Goal: Task Accomplishment & Management: Manage account settings

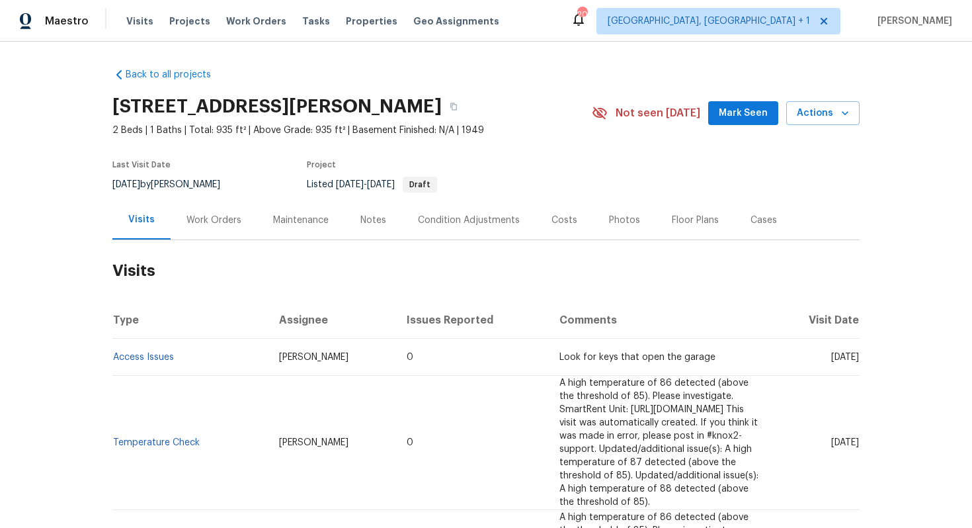
click at [208, 224] on div "Work Orders" at bounding box center [213, 220] width 55 height 13
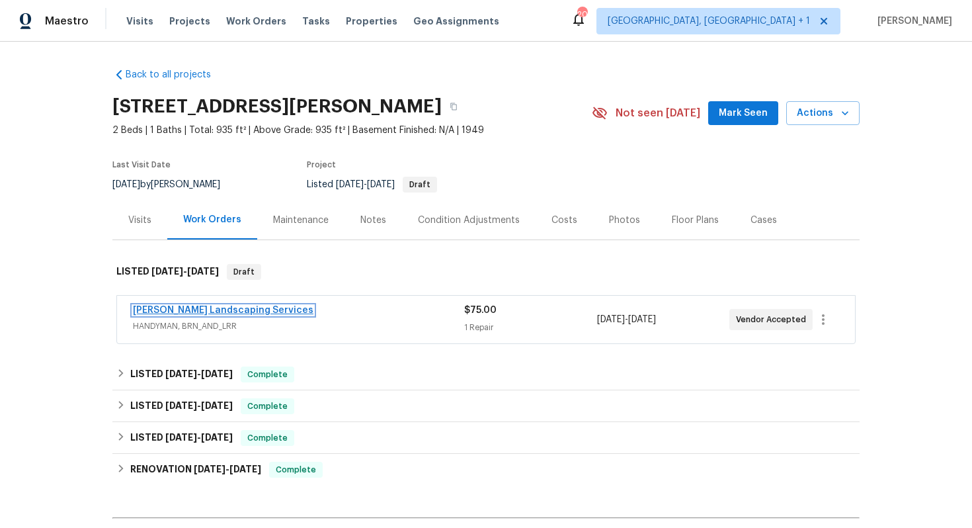
click at [175, 312] on link "Rodriguez Landscaping Services" at bounding box center [223, 310] width 181 height 9
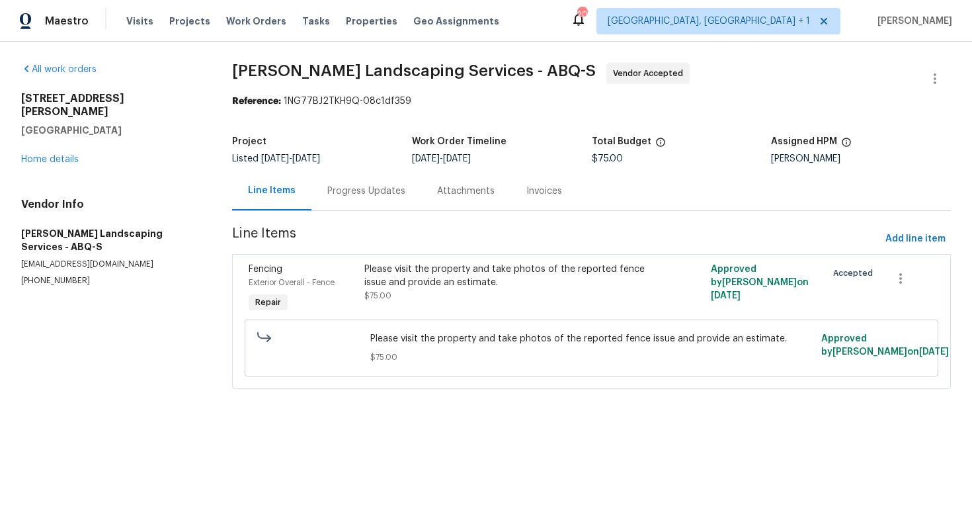
click at [330, 194] on div "Progress Updates" at bounding box center [366, 191] width 78 height 13
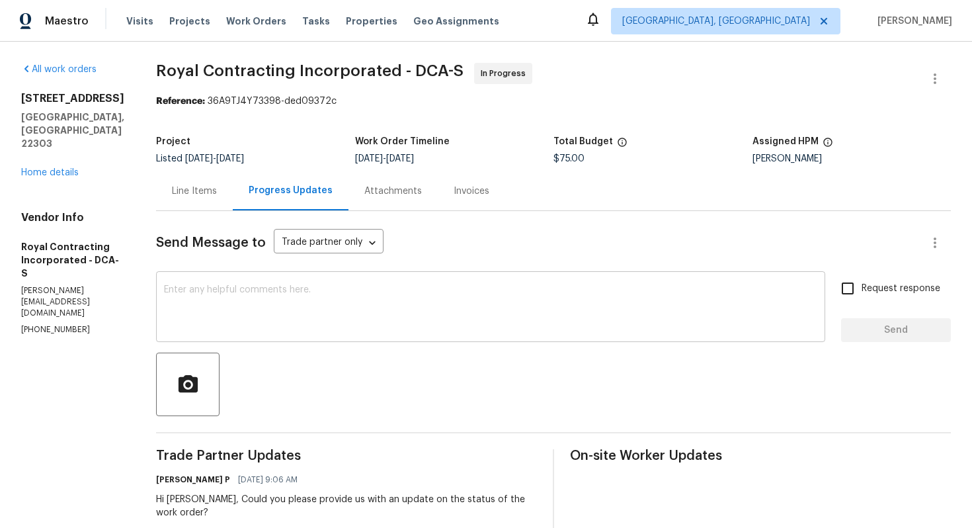
click at [272, 310] on textarea at bounding box center [490, 308] width 653 height 46
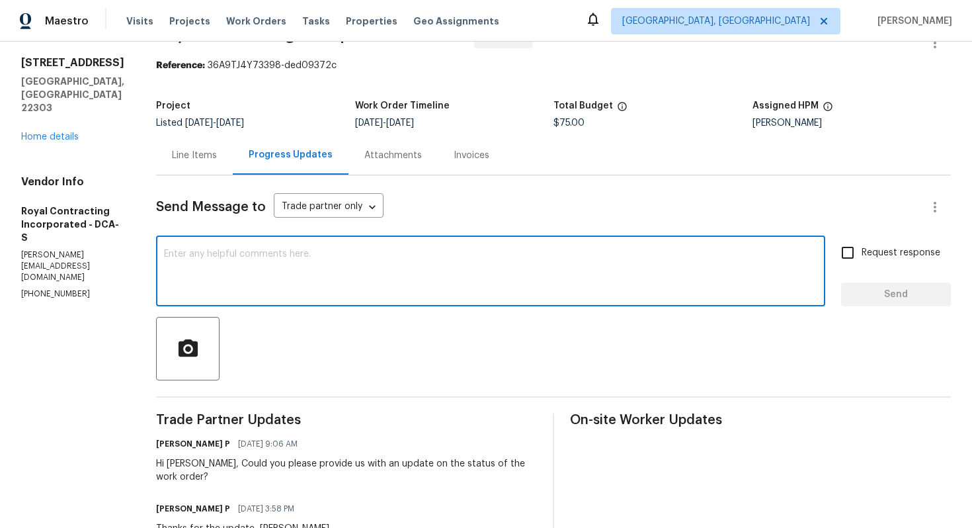
scroll to position [32, 0]
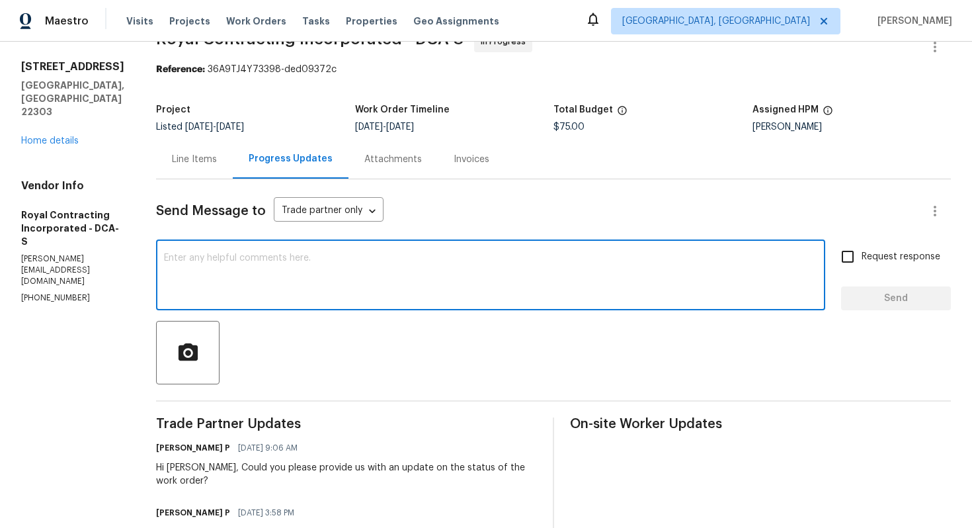
click at [376, 292] on textarea at bounding box center [490, 276] width 653 height 46
paste textarea "Hi team, could you please provide an update on the status of the work order? Th…"
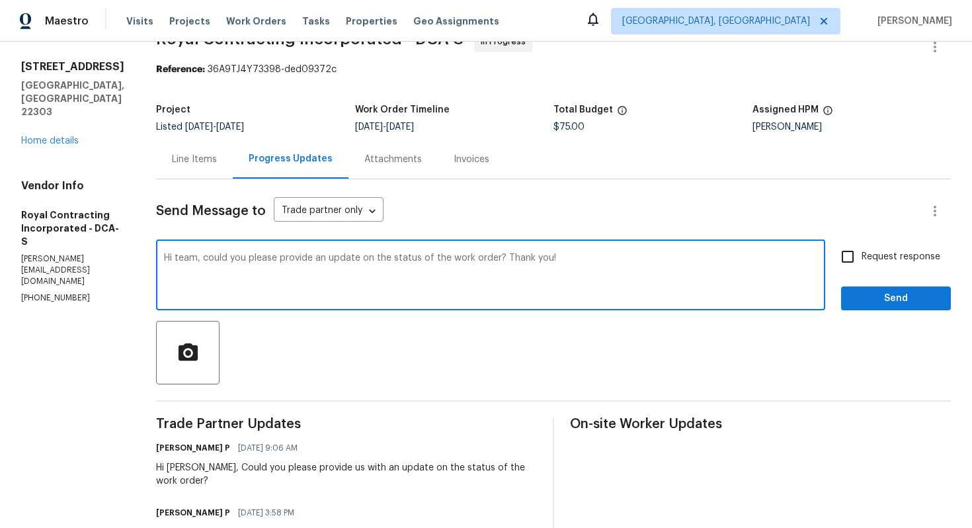
click at [191, 471] on div "Hi Robin, Could you please provide us with an update on the status of the work …" at bounding box center [346, 474] width 381 height 26
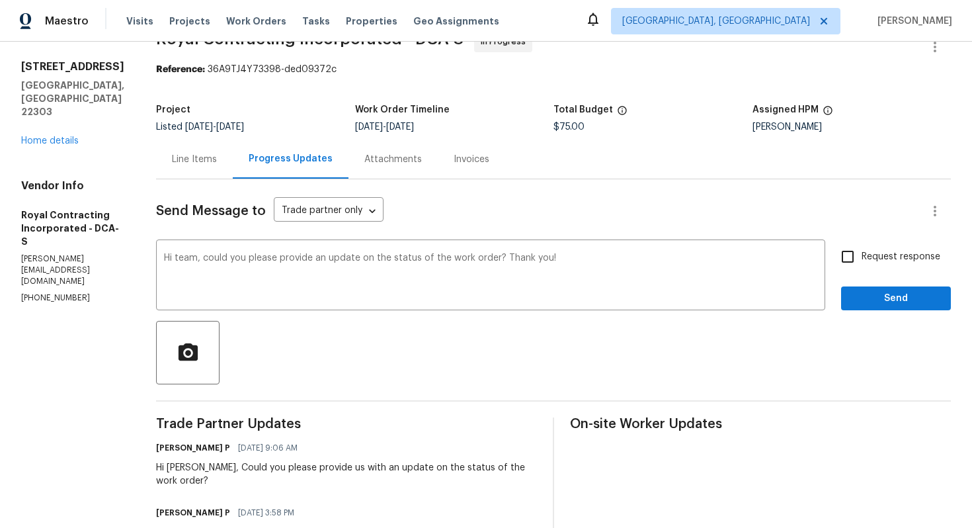
click at [191, 471] on div "Hi Robin, Could you please provide us with an update on the status of the work …" at bounding box center [346, 474] width 381 height 26
copy div "Robin"
click at [199, 259] on textarea "Hi team, could you please provide an update on the status of the work order? Th…" at bounding box center [490, 276] width 653 height 46
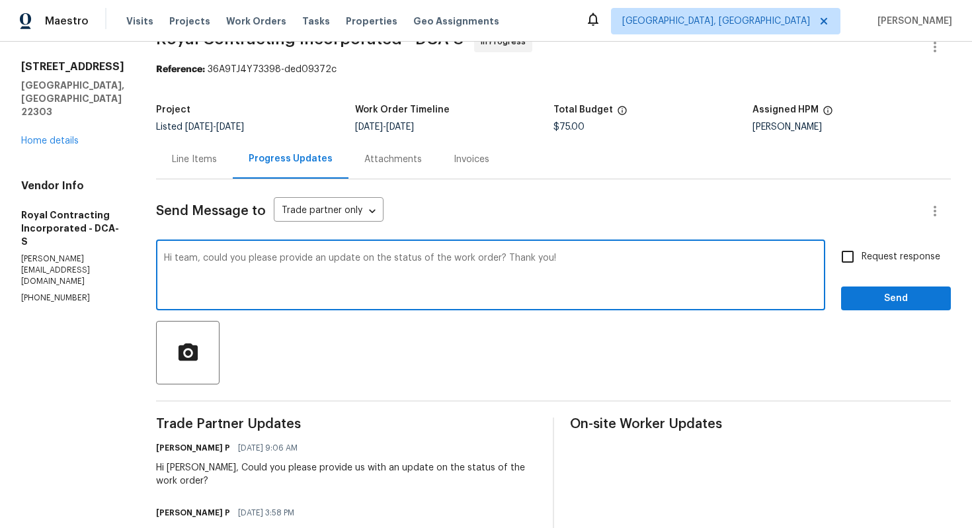
click at [199, 259] on textarea "Hi team, could you please provide an update on the status of the work order? Th…" at bounding box center [490, 276] width 653 height 46
paste textarea "Robin"
drag, startPoint x: 190, startPoint y: 258, endPoint x: 163, endPoint y: 257, distance: 27.1
click at [163, 257] on div "All work orders 3118 Burgundy Rd Alexandria, VA 22303 Home details Vendor Info …" at bounding box center [486, 488] width 972 height 956
click at [592, 255] on textarea "Robin, could you please provide an update on the status of the work order? Than…" at bounding box center [490, 276] width 653 height 46
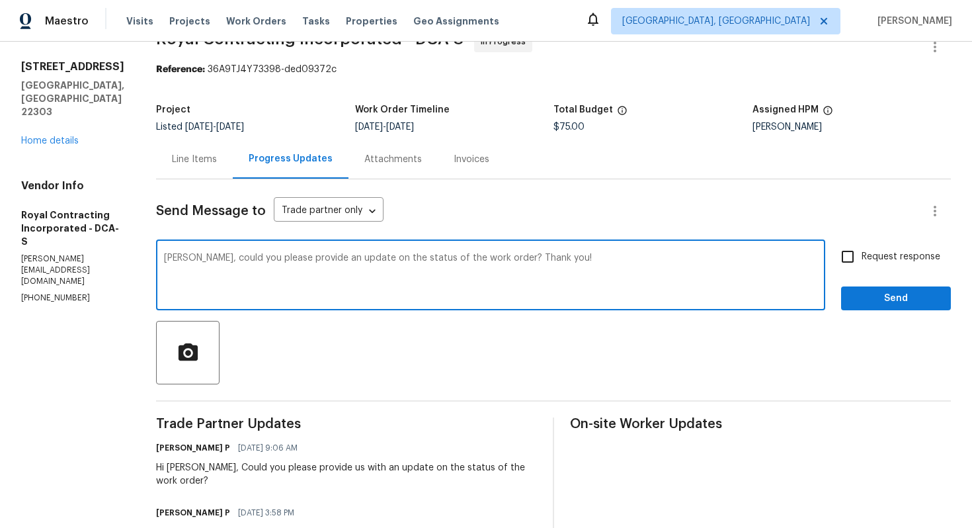
type textarea "Robin, could you please provide an update on the status of the work order? Than…"
click at [852, 250] on input "Request response" at bounding box center [848, 257] width 28 height 28
checkbox input "true"
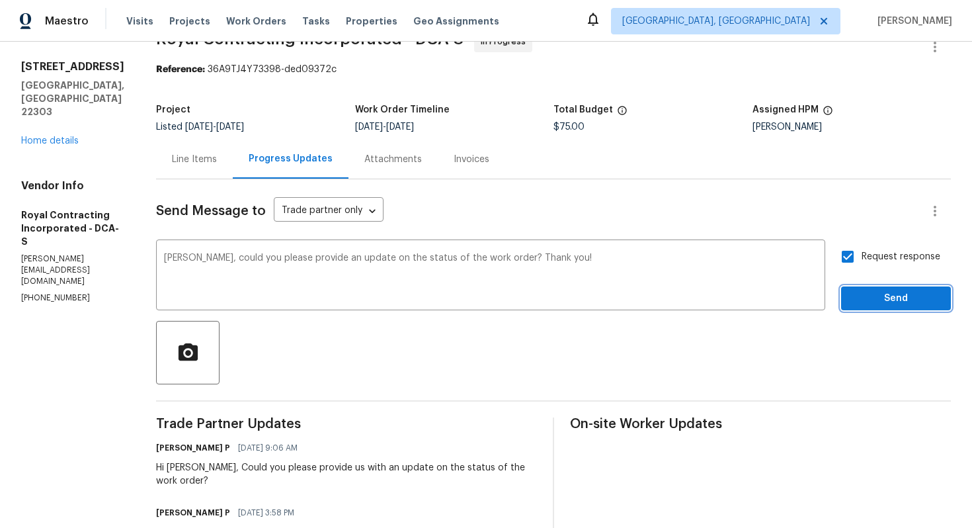
click at [880, 299] on span "Send" at bounding box center [896, 298] width 89 height 17
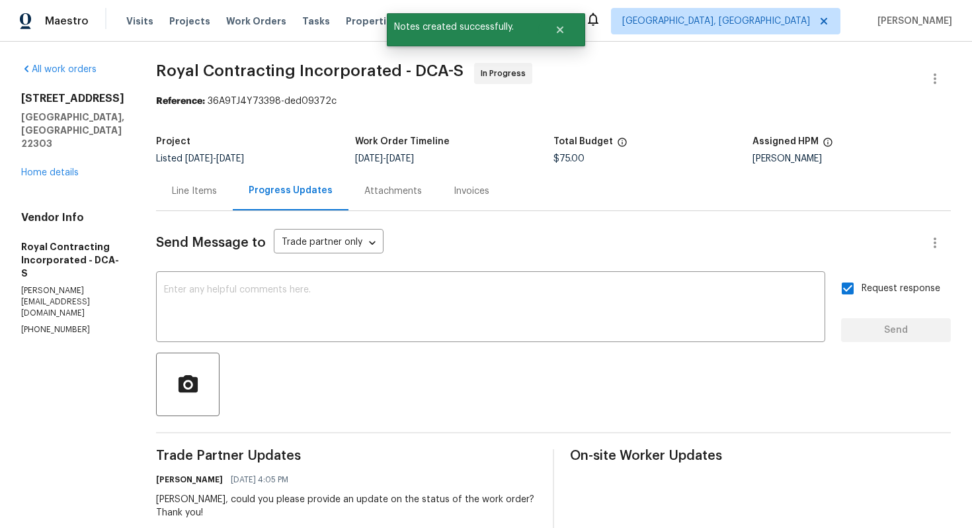
click at [204, 187] on div "Line Items" at bounding box center [194, 191] width 45 height 13
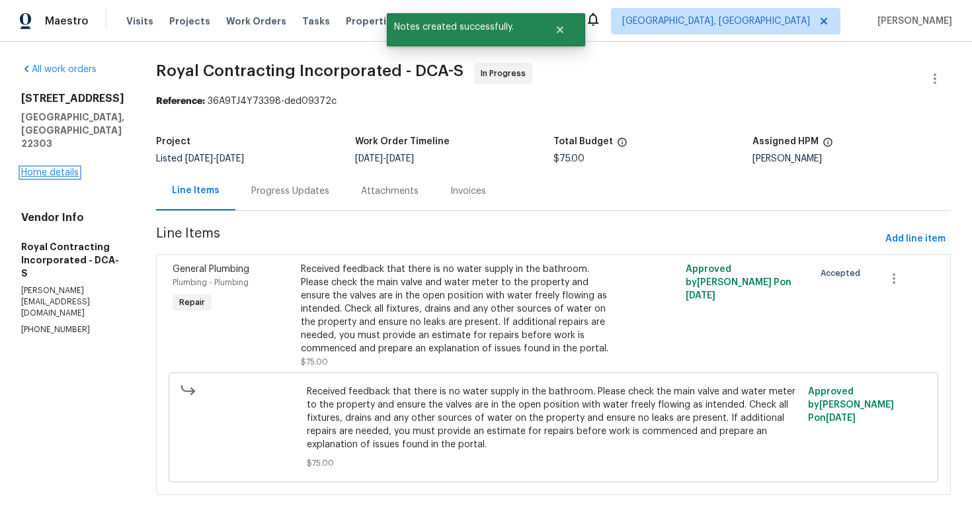
click at [65, 168] on link "Home details" at bounding box center [50, 172] width 58 height 9
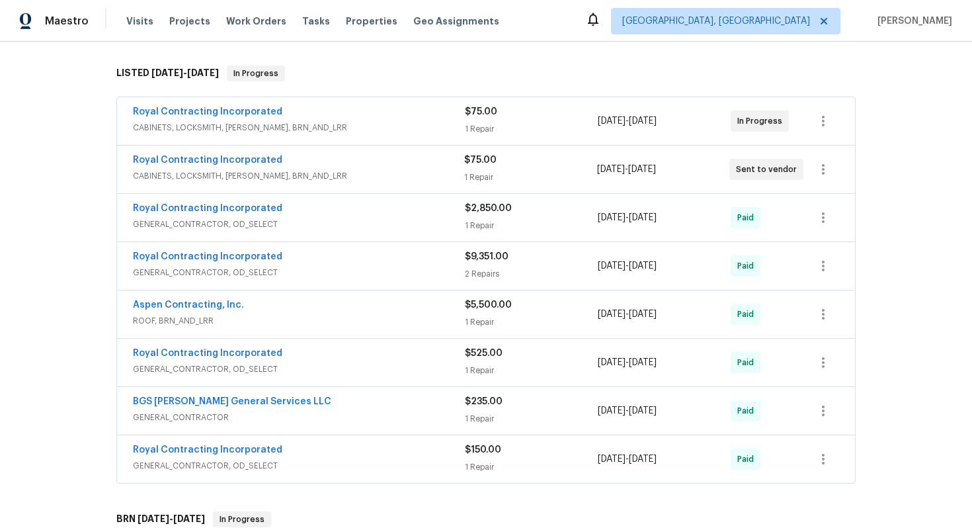
scroll to position [128, 0]
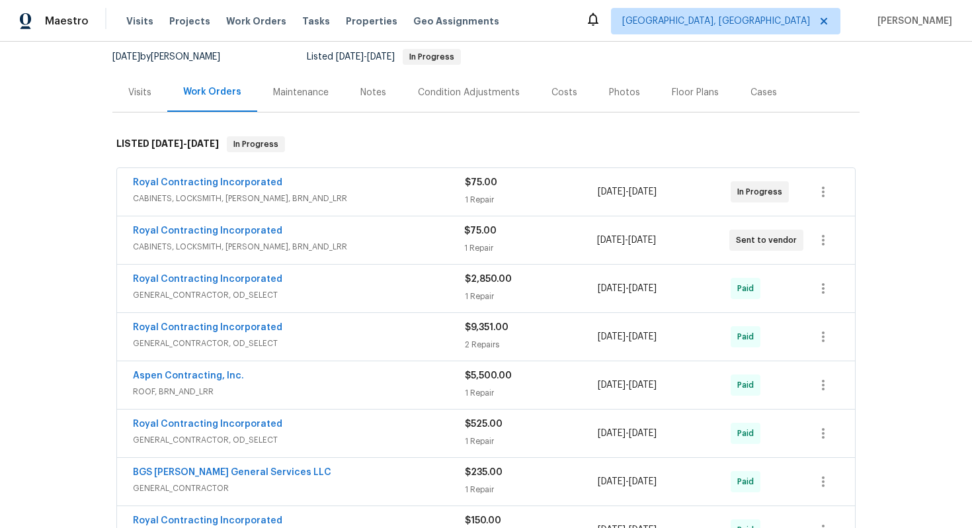
click at [339, 186] on div "Royal Contracting Incorporated" at bounding box center [299, 184] width 332 height 16
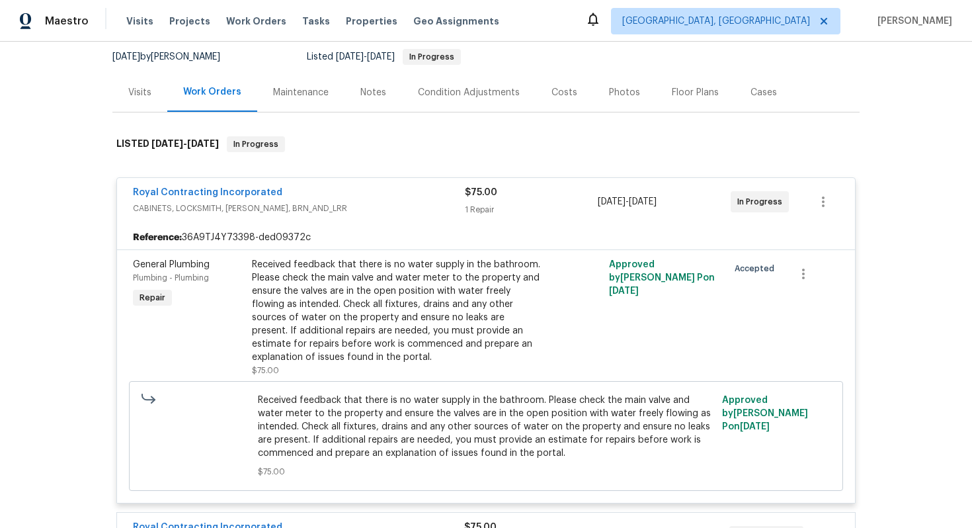
click at [339, 186] on div "Royal Contracting Incorporated" at bounding box center [299, 194] width 332 height 16
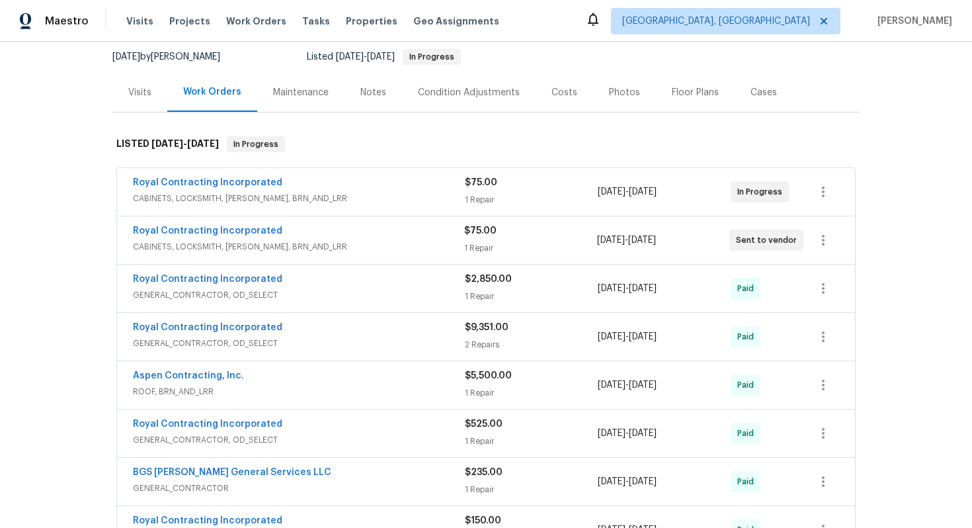
click at [333, 237] on div "Royal Contracting Incorporated" at bounding box center [298, 232] width 331 height 16
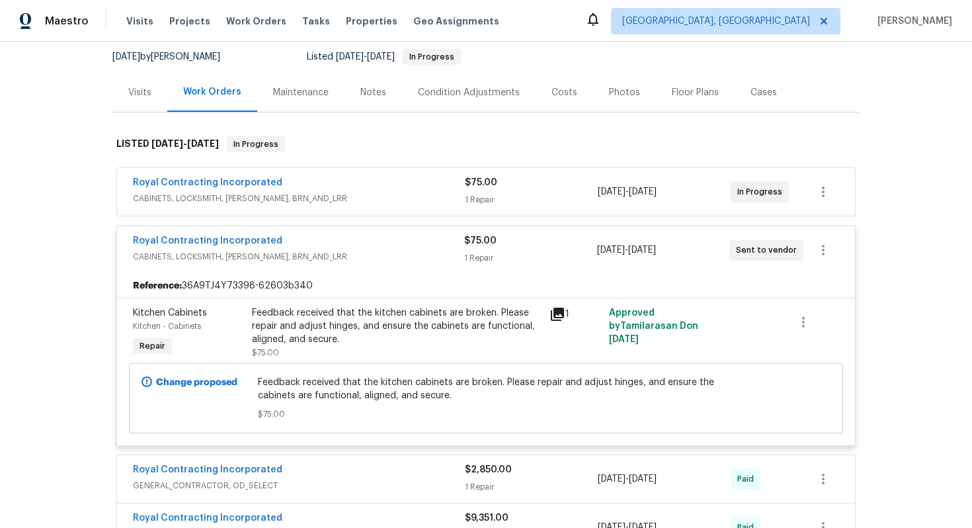
click at [333, 244] on div "Royal Contracting Incorporated" at bounding box center [298, 242] width 331 height 16
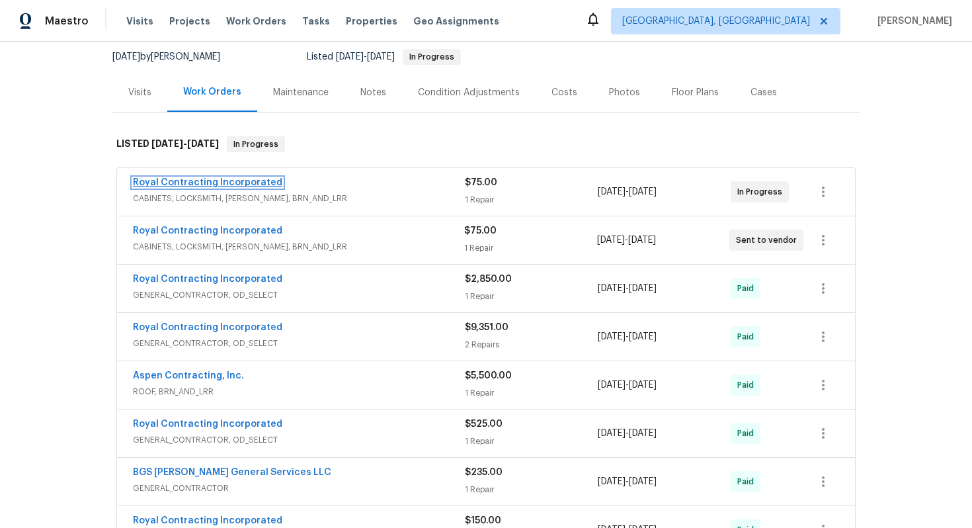
click at [246, 183] on link "Royal Contracting Incorporated" at bounding box center [207, 182] width 149 height 9
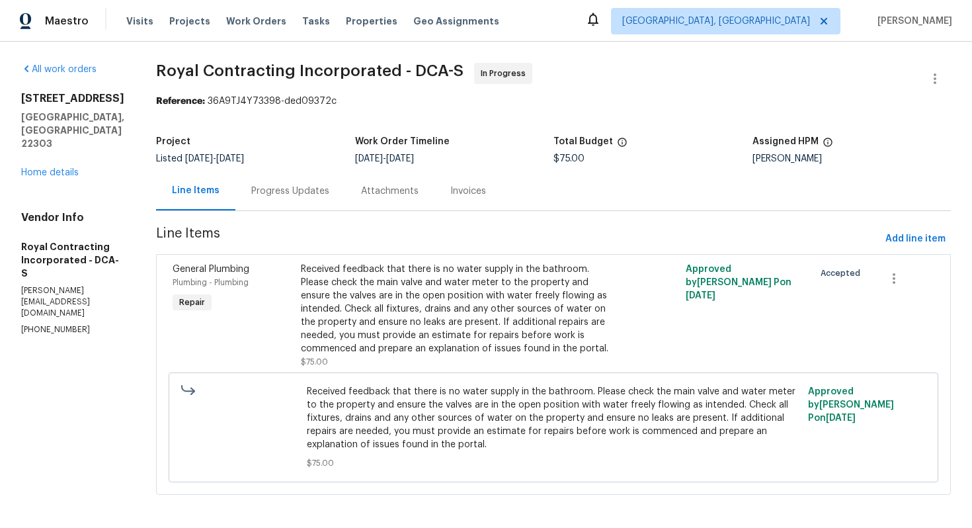
click at [291, 180] on div "Progress Updates" at bounding box center [290, 190] width 110 height 39
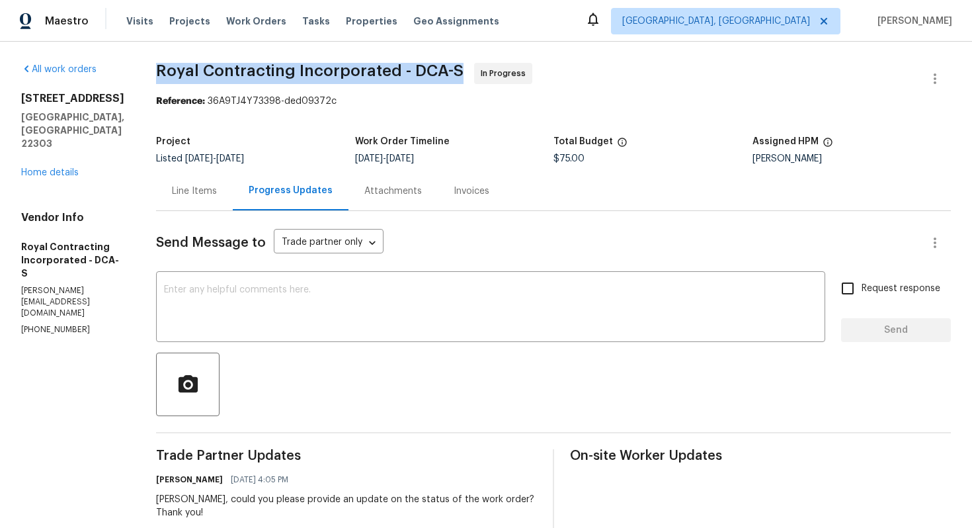
drag, startPoint x: 174, startPoint y: 69, endPoint x: 473, endPoint y: 73, distance: 298.9
click at [473, 73] on span "Royal Contracting Incorporated - DCA-S In Progress" at bounding box center [537, 79] width 763 height 32
copy span "Royal Contracting Incorporated - DCA-S"
click at [62, 211] on h4 "Vendor Info" at bounding box center [72, 217] width 103 height 13
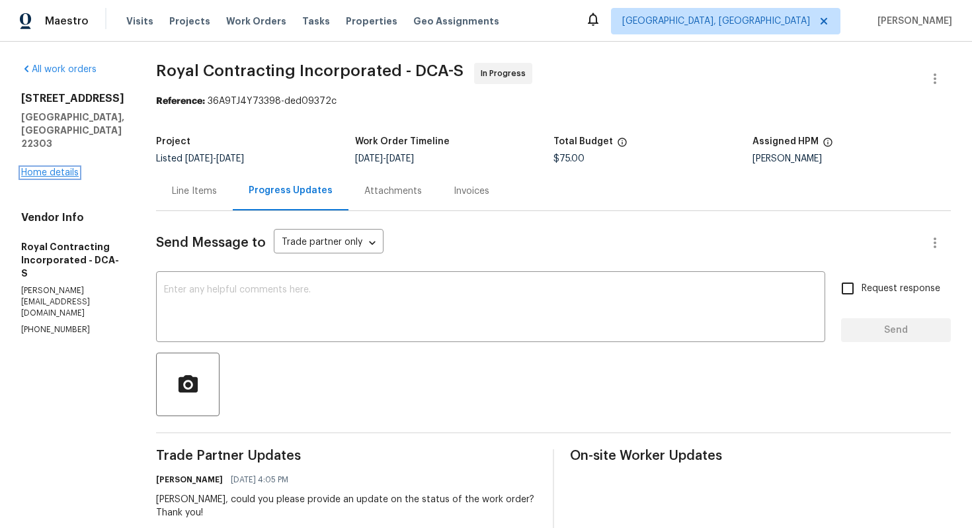
click at [56, 168] on link "Home details" at bounding box center [50, 172] width 58 height 9
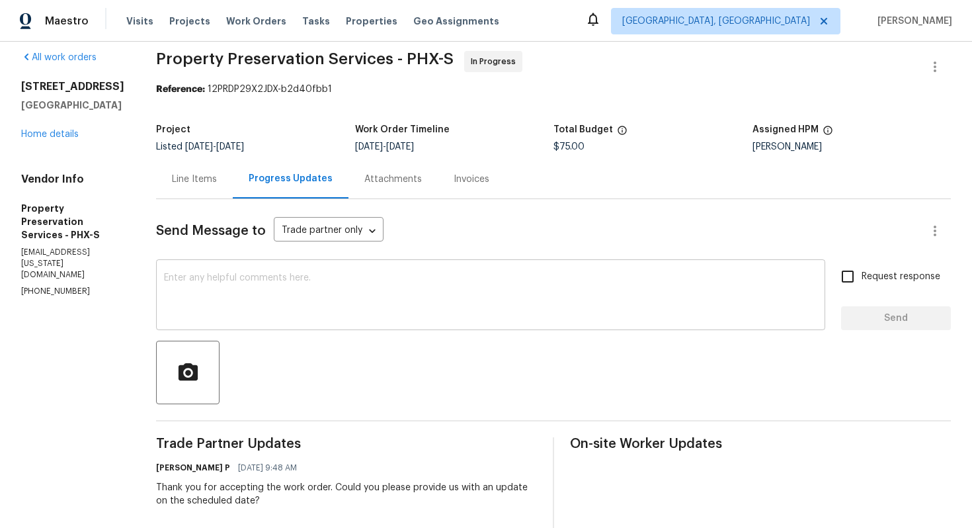
scroll to position [11, 0]
click at [290, 294] on textarea at bounding box center [490, 297] width 653 height 46
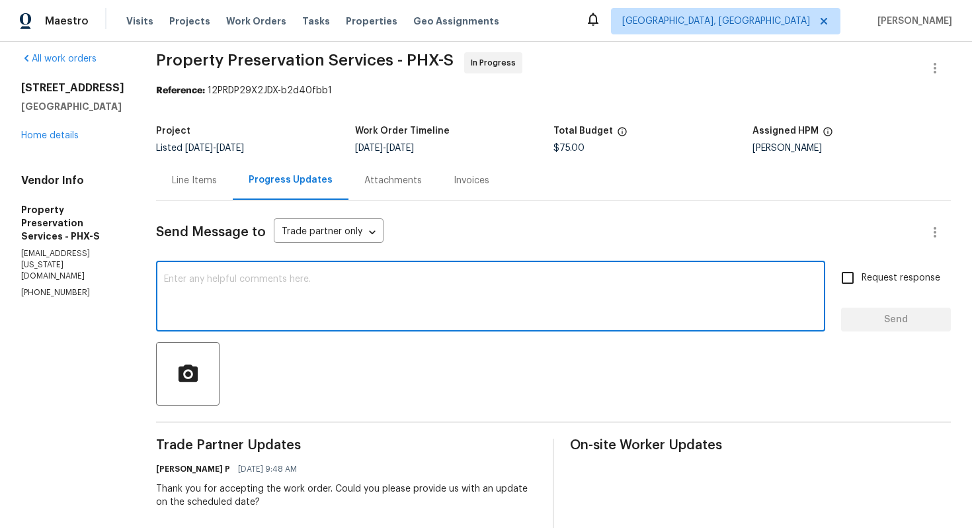
click at [246, 297] on textarea at bounding box center [490, 297] width 653 height 46
paste textarea "Hi team, could you please provide an update on the status of the work order? Th…"
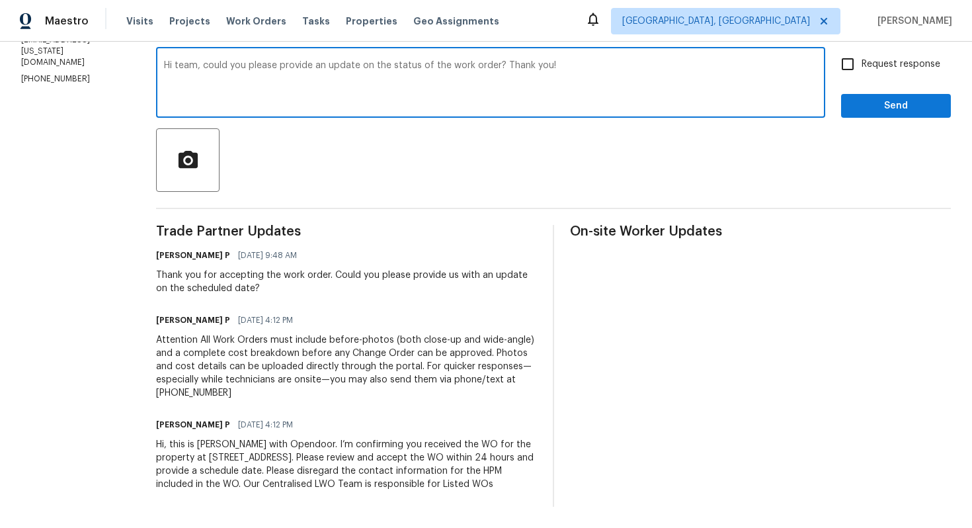
scroll to position [0, 0]
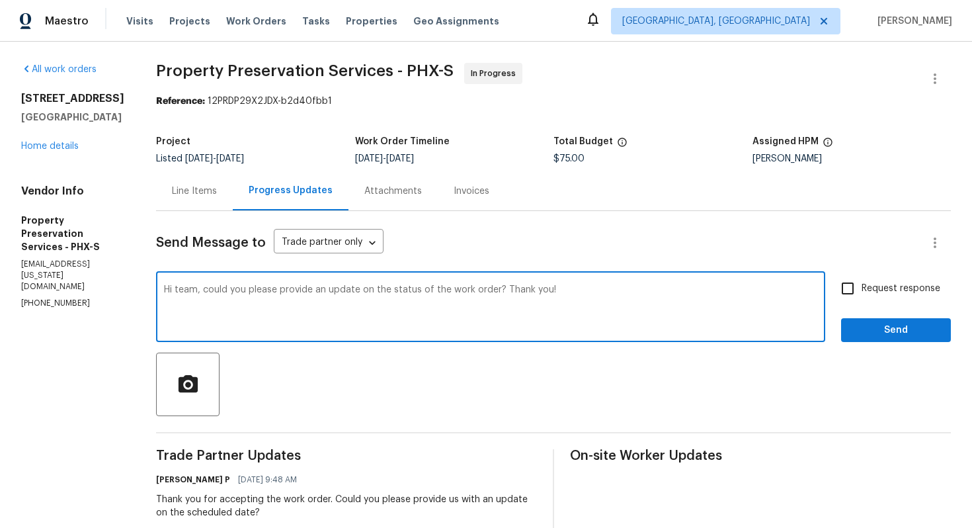
type textarea "Hi team, could you please provide an update on the status of the work order? Th…"
click at [846, 296] on input "Request response" at bounding box center [848, 288] width 28 height 28
checkbox input "true"
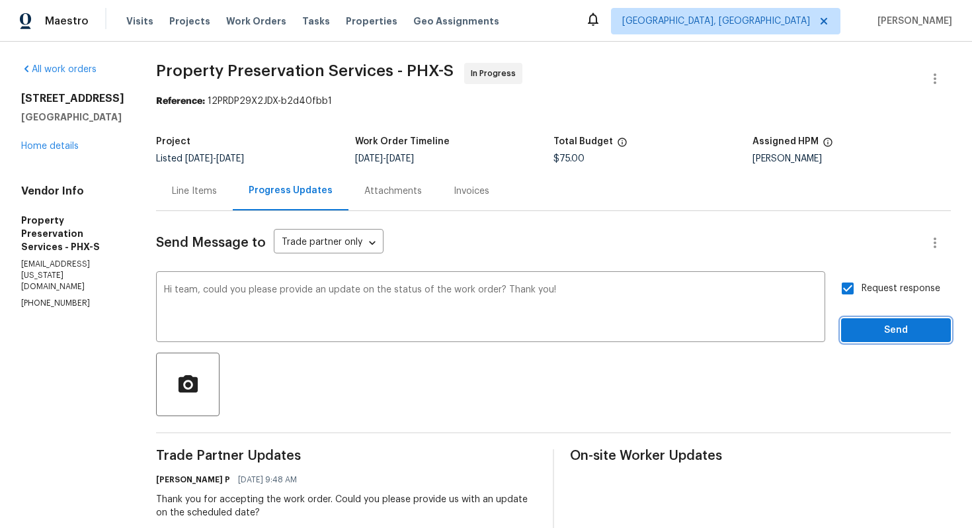
click at [873, 328] on span "Send" at bounding box center [896, 330] width 89 height 17
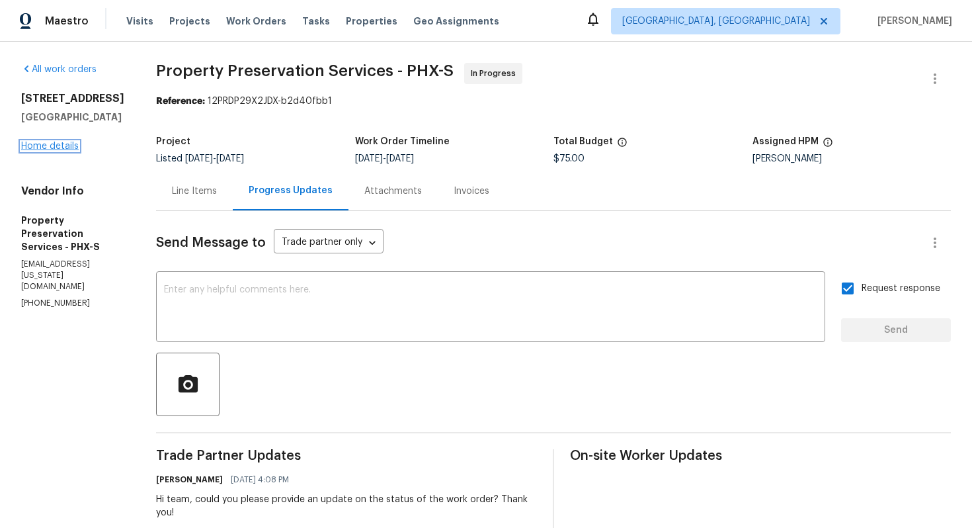
click at [60, 151] on link "Home details" at bounding box center [50, 146] width 58 height 9
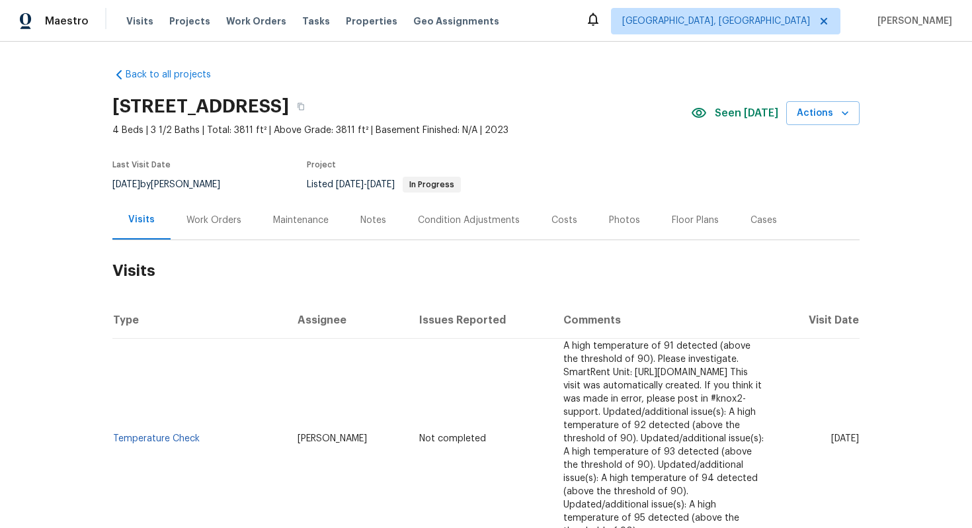
click at [225, 230] on div "Work Orders" at bounding box center [214, 219] width 87 height 39
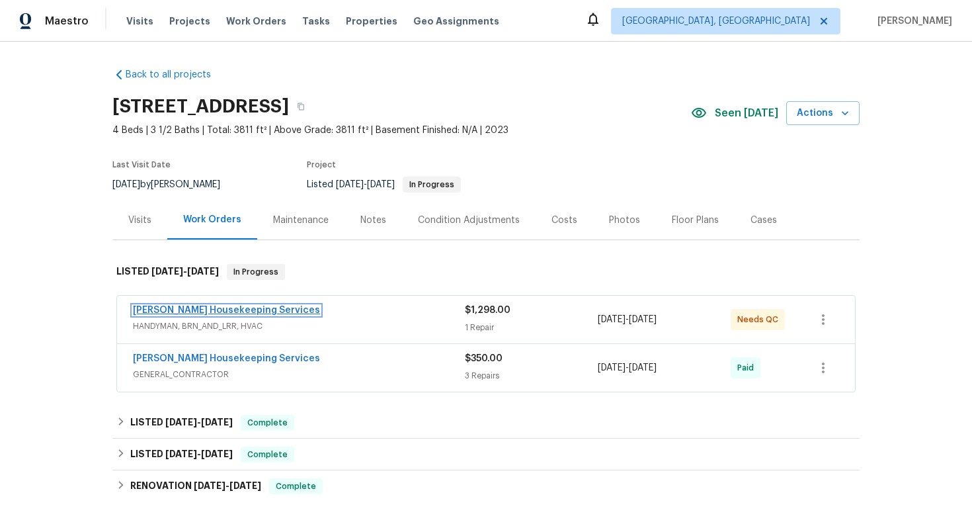
click at [207, 309] on link "[PERSON_NAME] Housekeeping Services" at bounding box center [226, 310] width 187 height 9
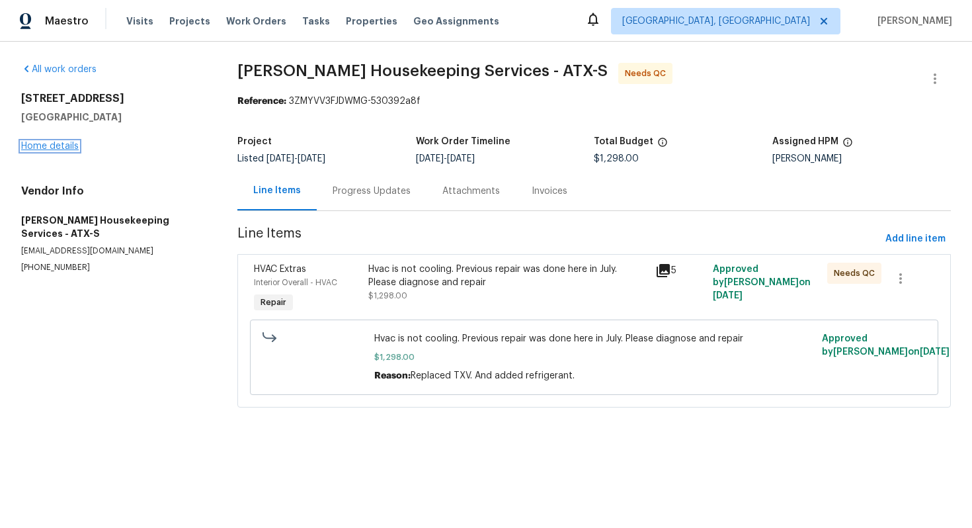
click at [65, 145] on link "Home details" at bounding box center [50, 146] width 58 height 9
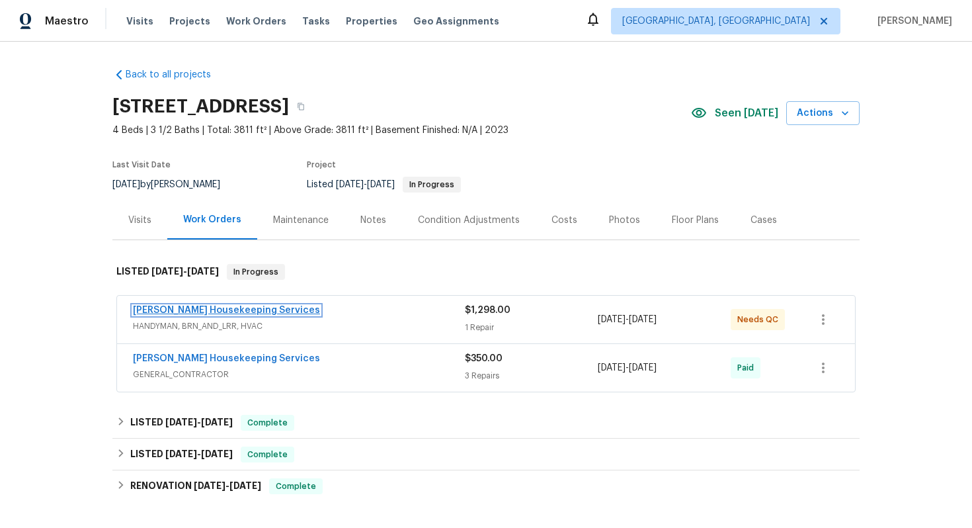
click at [204, 313] on link "Arelis Housekeeping Services" at bounding box center [226, 310] width 187 height 9
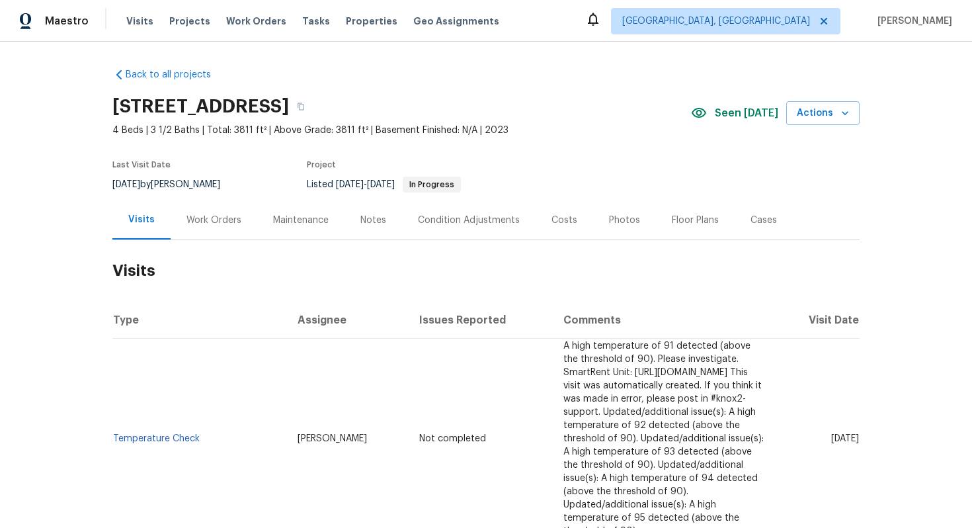
click at [233, 222] on div "Work Orders" at bounding box center [213, 220] width 55 height 13
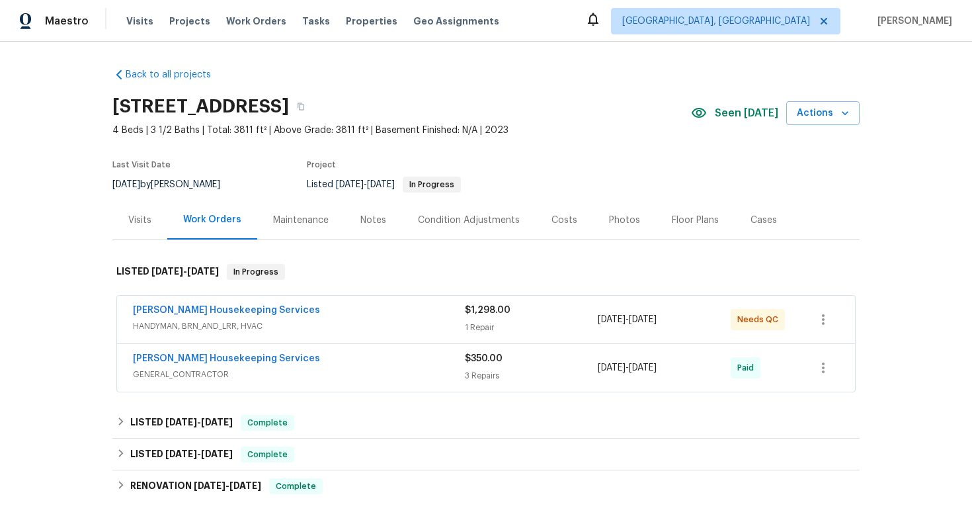
scroll to position [128, 0]
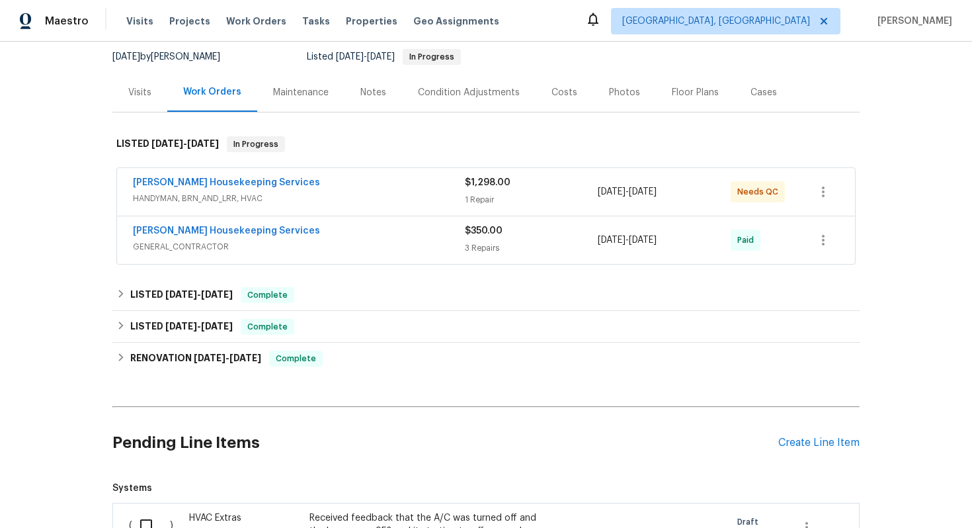
click at [311, 183] on div "Arelis Housekeeping Services" at bounding box center [299, 184] width 332 height 16
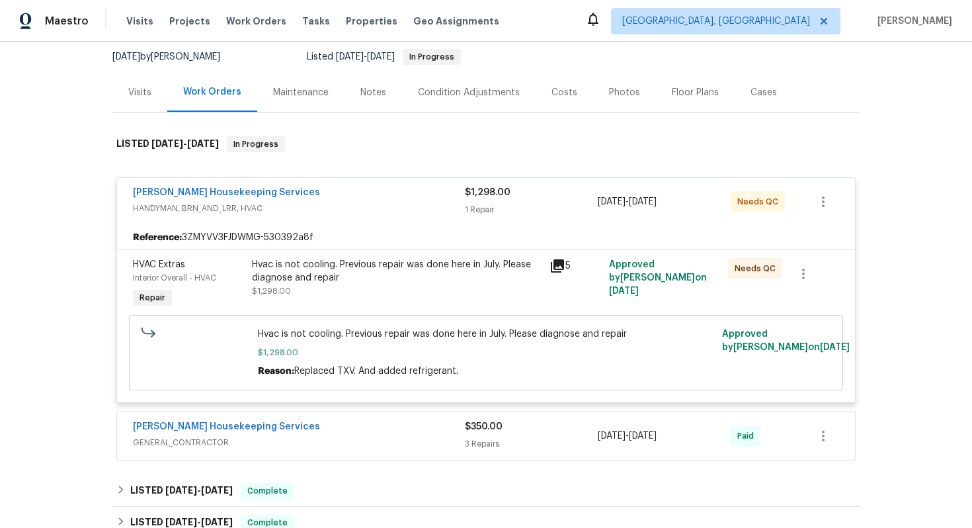
click at [309, 192] on div "Arelis Housekeeping Services" at bounding box center [299, 194] width 332 height 16
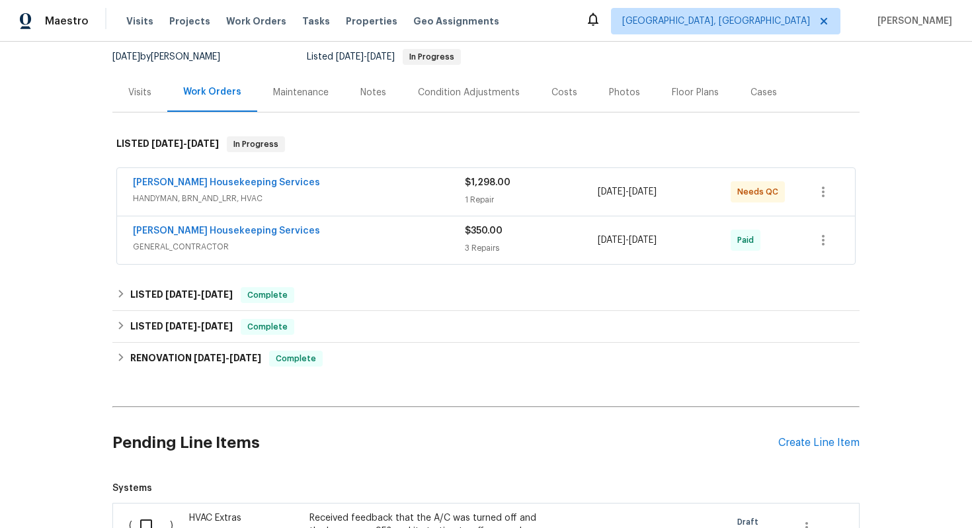
click at [303, 185] on div "Arelis Housekeeping Services" at bounding box center [299, 184] width 332 height 16
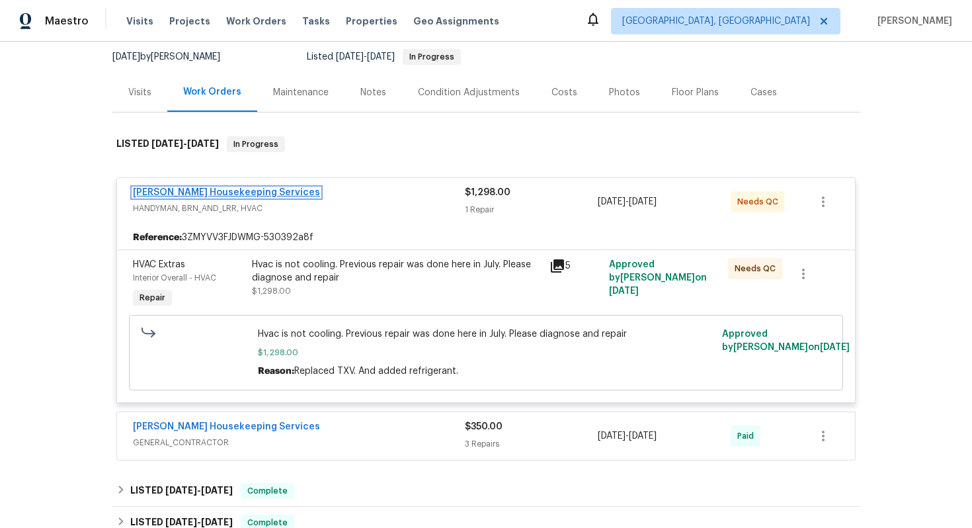
click at [238, 195] on link "Arelis Housekeeping Services" at bounding box center [226, 192] width 187 height 9
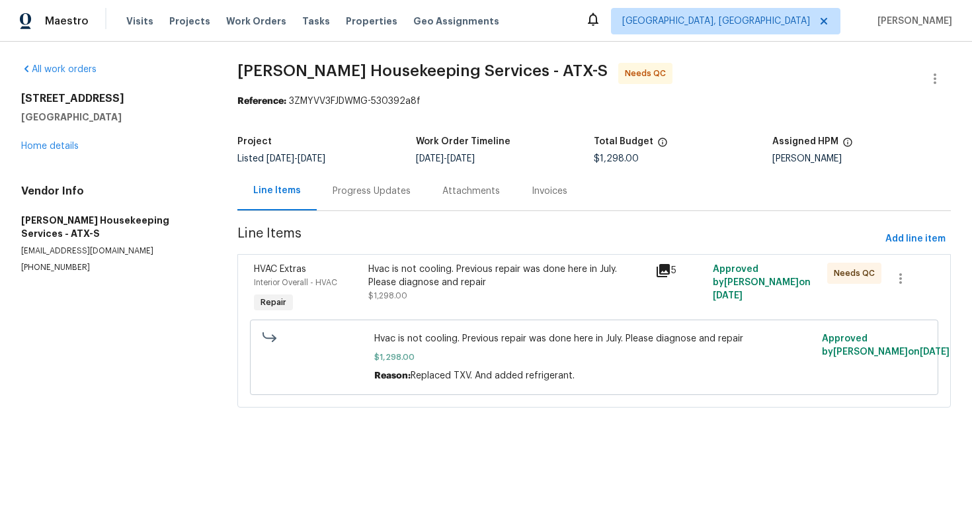
click at [149, 157] on div "All work orders 100 Elm Ridge Way Georgetown, TX 78628 Home details Vendor Info…" at bounding box center [113, 168] width 185 height 210
click at [353, 194] on div "Progress Updates" at bounding box center [372, 191] width 78 height 13
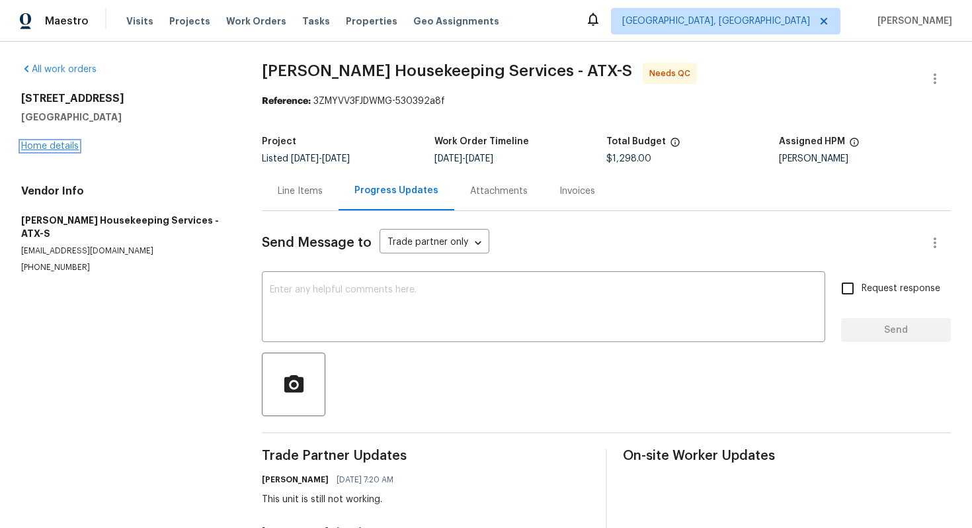
click at [44, 149] on link "Home details" at bounding box center [50, 146] width 58 height 9
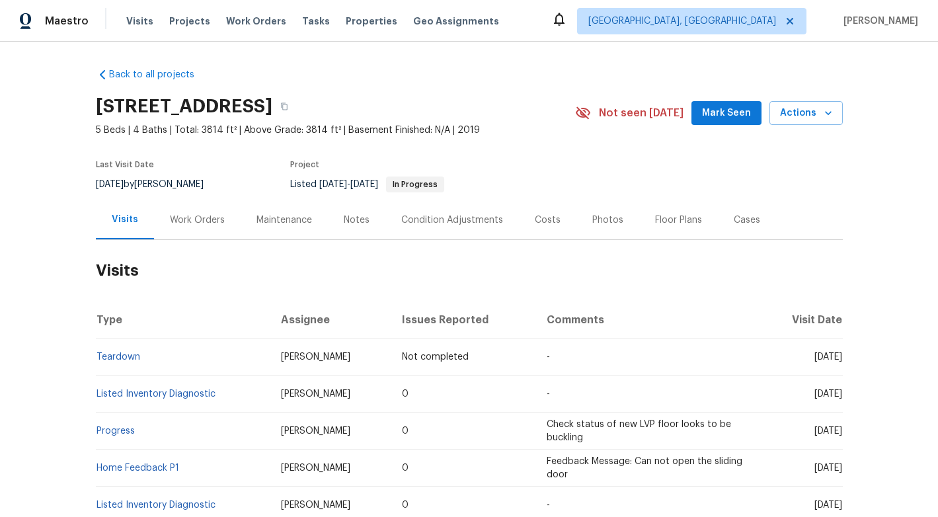
click at [195, 219] on div "Work Orders" at bounding box center [197, 220] width 55 height 13
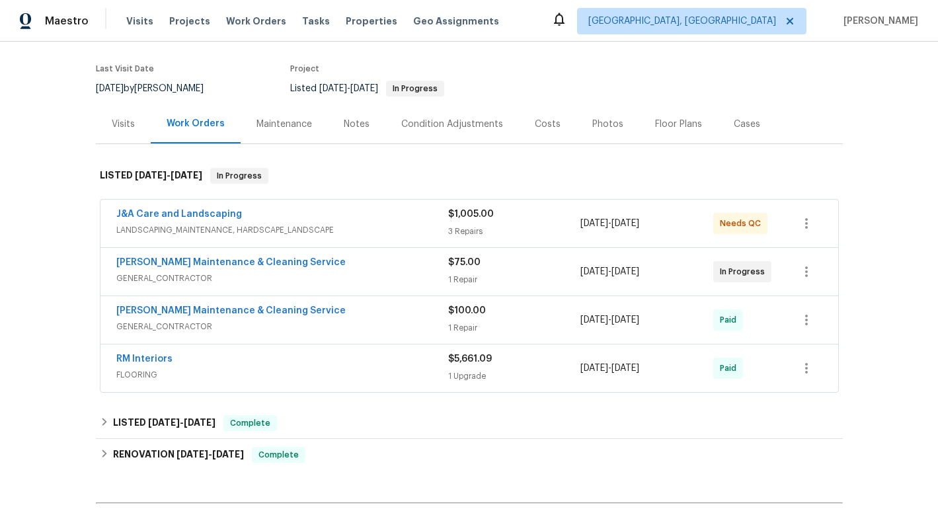
scroll to position [144, 0]
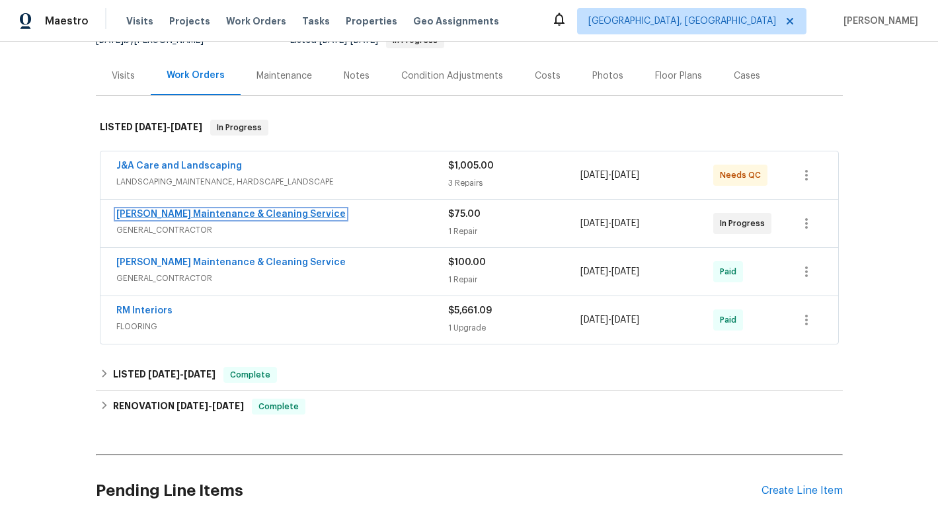
click at [220, 214] on link "[PERSON_NAME] Maintenance & Cleaning Service" at bounding box center [230, 214] width 229 height 9
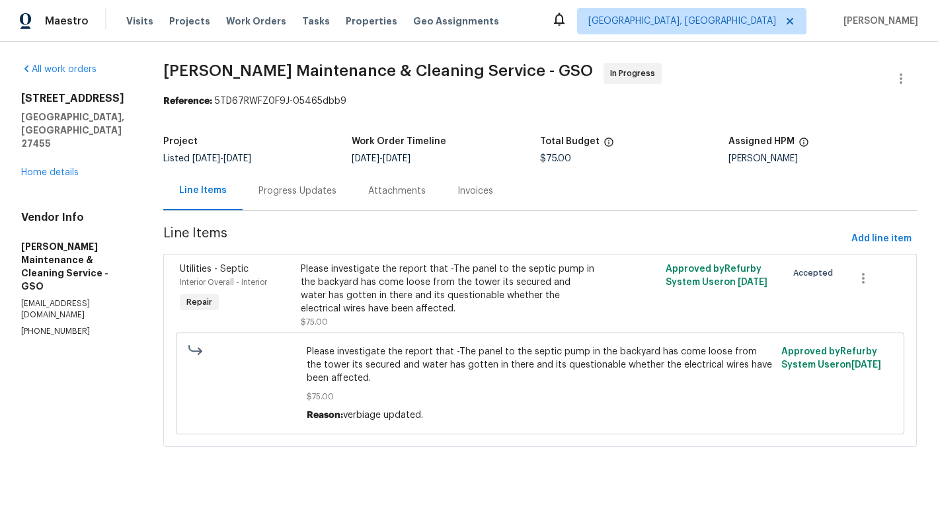
click at [293, 192] on div "Progress Updates" at bounding box center [298, 191] width 78 height 13
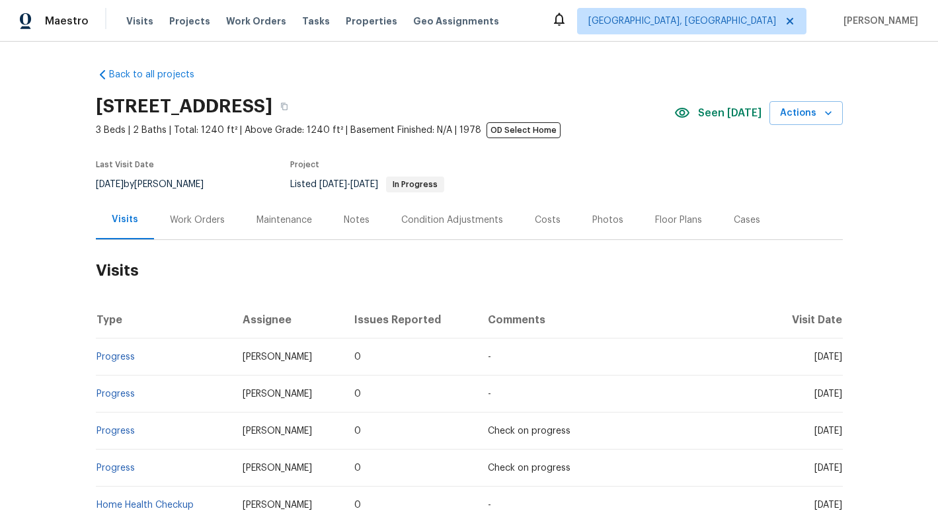
click at [185, 229] on div "Work Orders" at bounding box center [197, 219] width 87 height 39
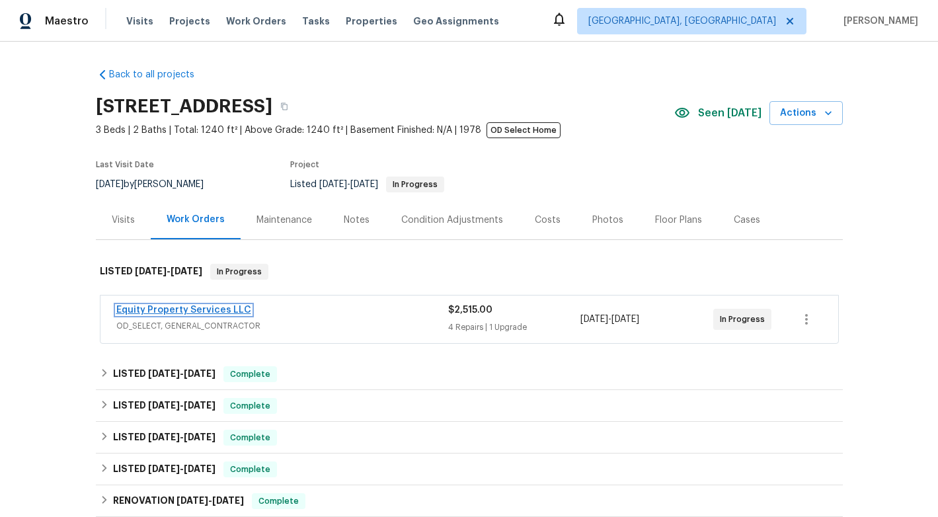
click at [165, 308] on link "Equity Property Services LLC" at bounding box center [183, 310] width 135 height 9
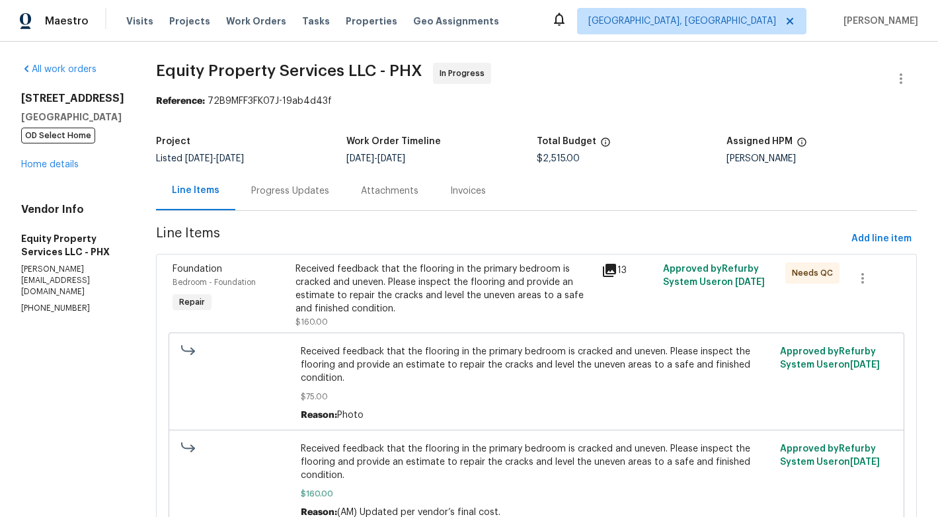
click at [267, 187] on div "Progress Updates" at bounding box center [290, 191] width 78 height 13
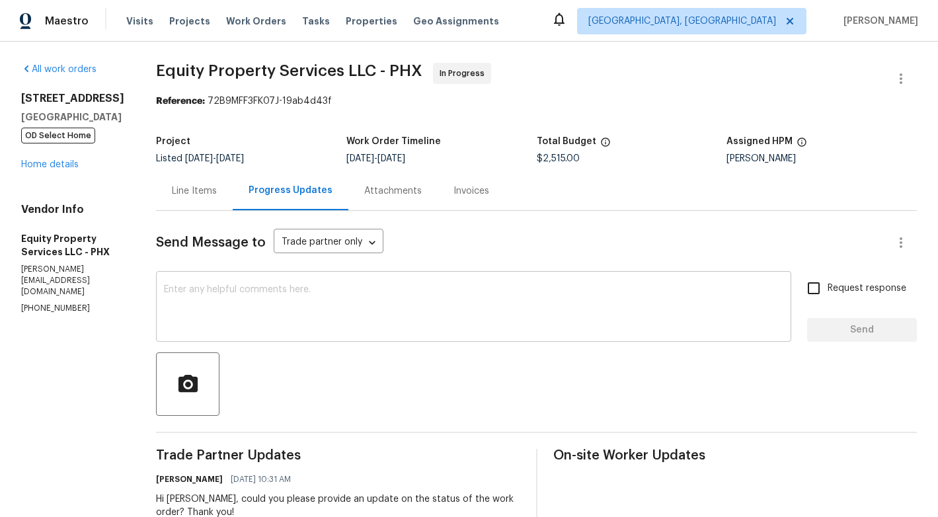
scroll to position [130, 0]
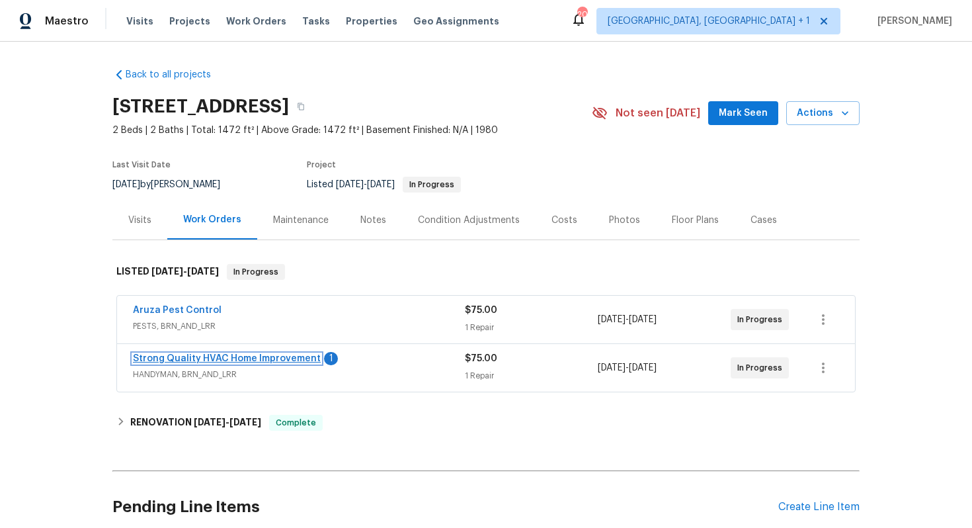
click at [202, 355] on link "Strong Quality HVAC Home Improvement" at bounding box center [227, 358] width 188 height 9
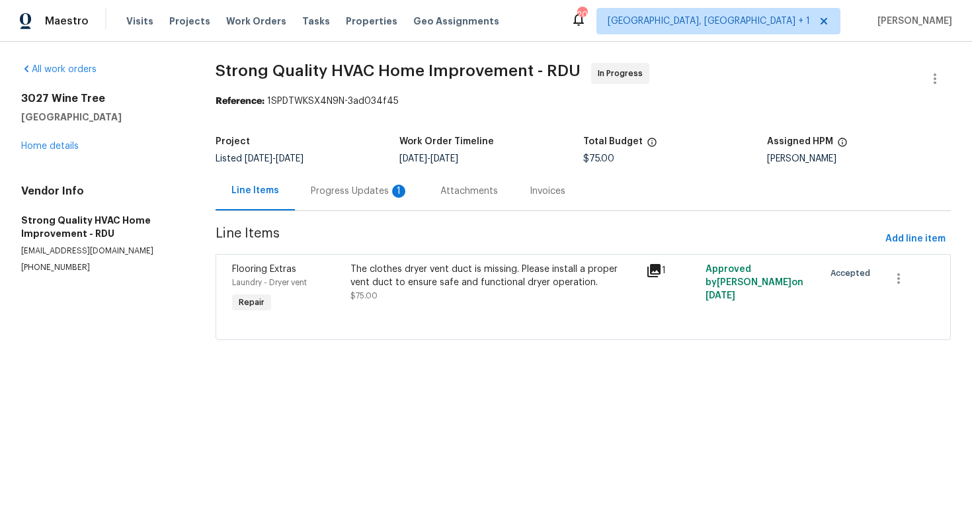
click at [327, 206] on div "Progress Updates 1" at bounding box center [360, 190] width 130 height 39
